Goal: Task Accomplishment & Management: Manage account settings

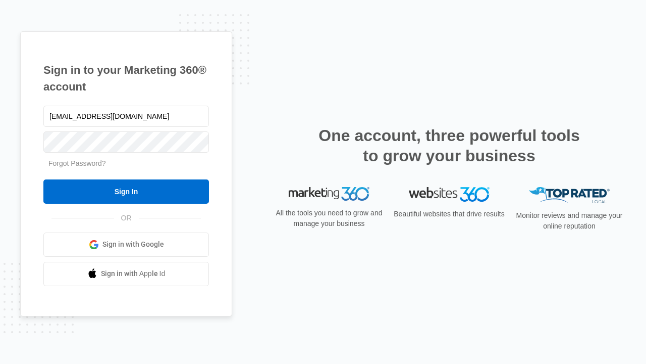
type input "[EMAIL_ADDRESS][DOMAIN_NAME]"
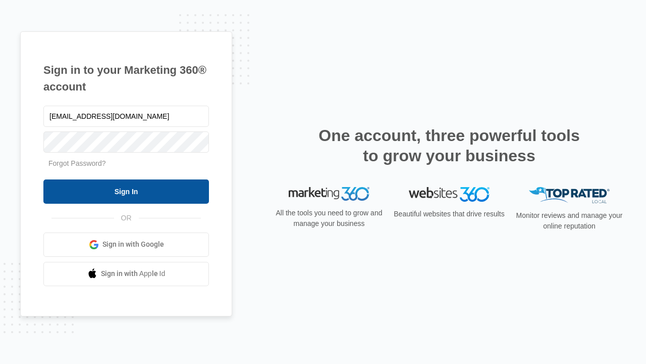
click at [126, 191] on input "Sign In" at bounding box center [126, 191] width 166 height 24
